Goal: Communication & Community: Answer question/provide support

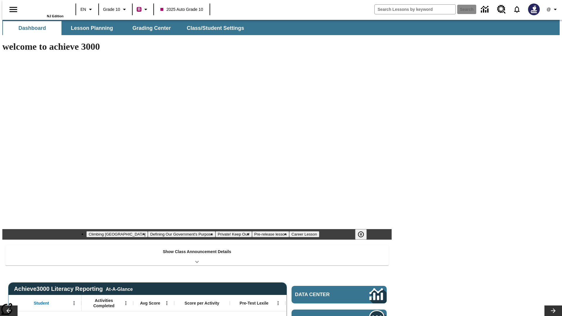
type input "-1"
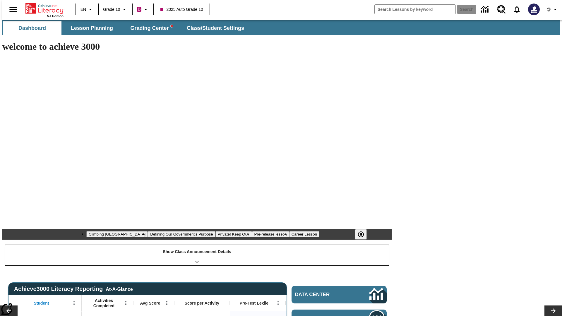
click at [197, 245] on div "Show Class Announcement Details" at bounding box center [197, 255] width 384 height 20
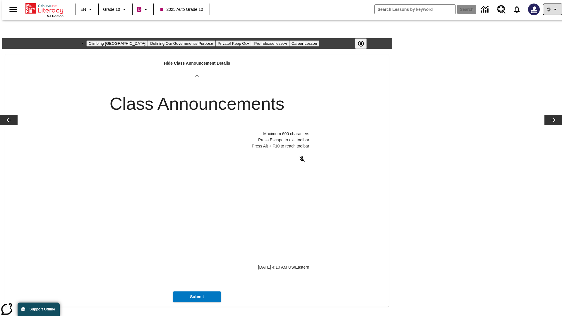
click at [552, 9] on icon "Profile/Settings" at bounding box center [555, 9] width 7 height 7
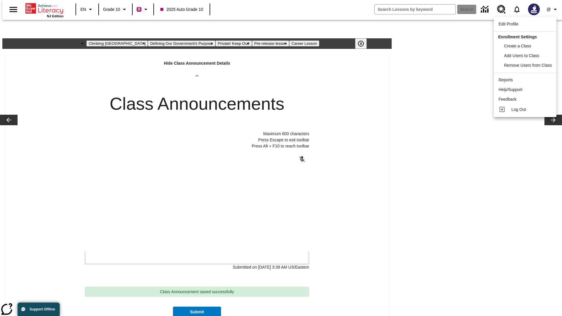
click at [526, 109] on span "Log Out" at bounding box center [518, 109] width 15 height 5
